Goal: Check status: Check status

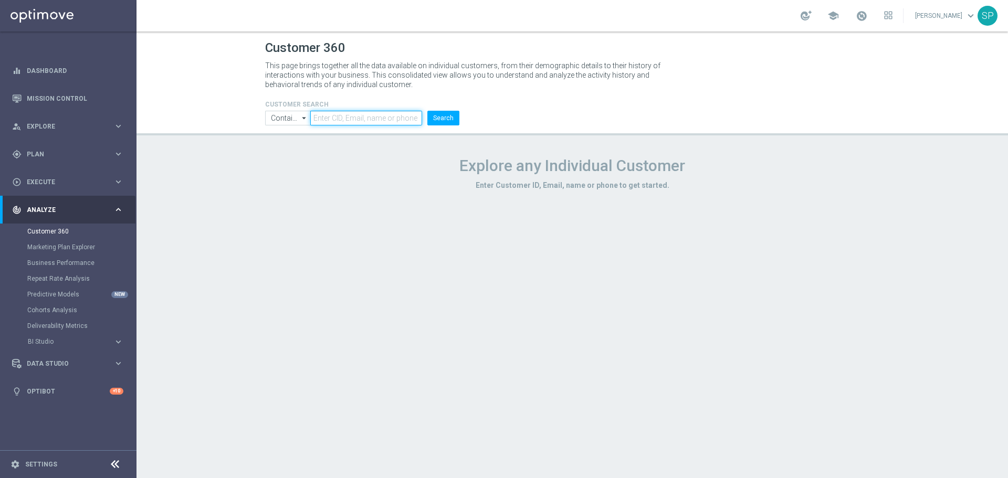
paste input "2727142"
type input "2727142"
click at [440, 121] on button "Search" at bounding box center [443, 118] width 32 height 15
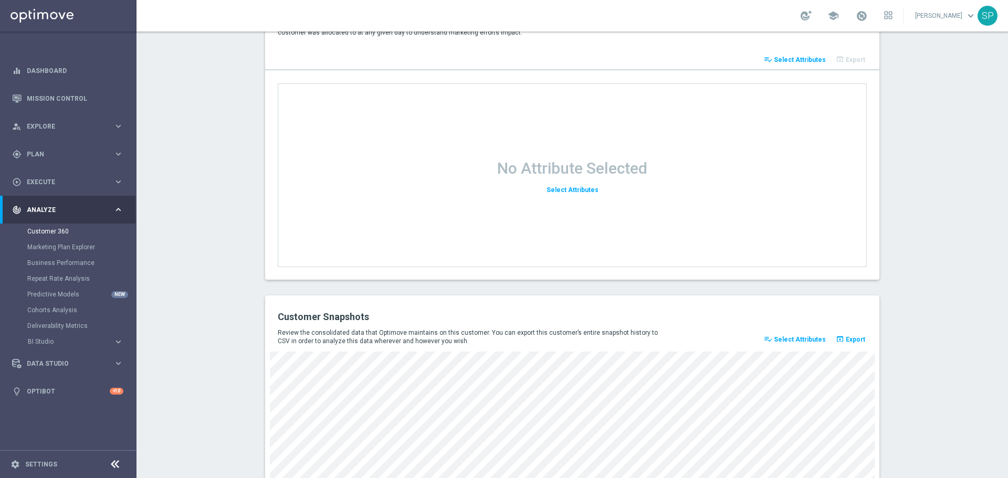
scroll to position [1347, 0]
